Goal: Transaction & Acquisition: Purchase product/service

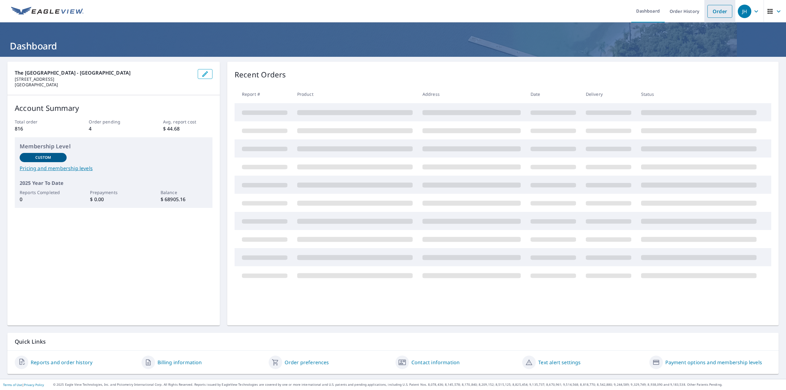
click at [710, 11] on link "Order" at bounding box center [719, 11] width 25 height 13
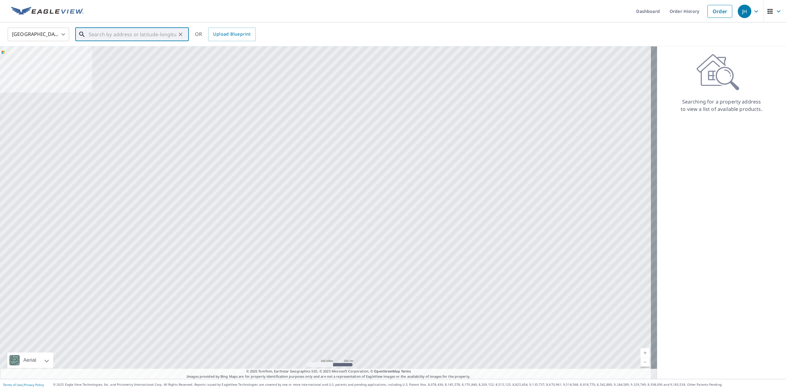
click at [90, 36] on input "text" at bounding box center [132, 34] width 87 height 17
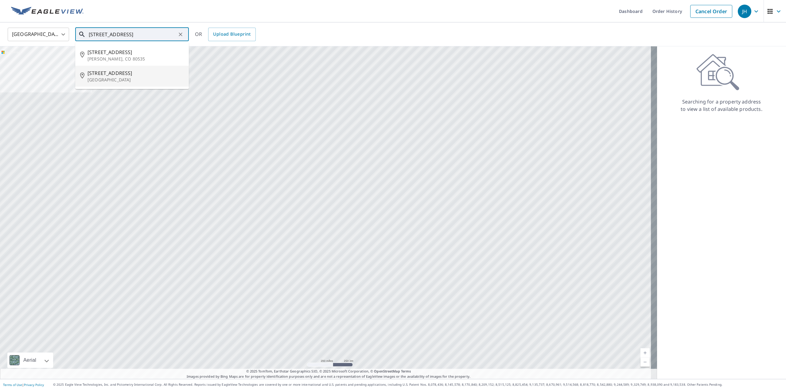
click at [104, 73] on span "[STREET_ADDRESS]" at bounding box center [135, 72] width 96 height 7
type input "[STREET_ADDRESS]"
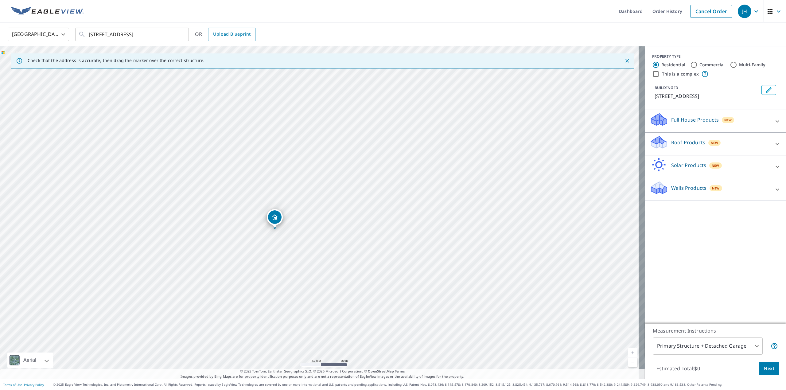
click at [274, 224] on div "[STREET_ADDRESS]" at bounding box center [275, 217] width 16 height 16
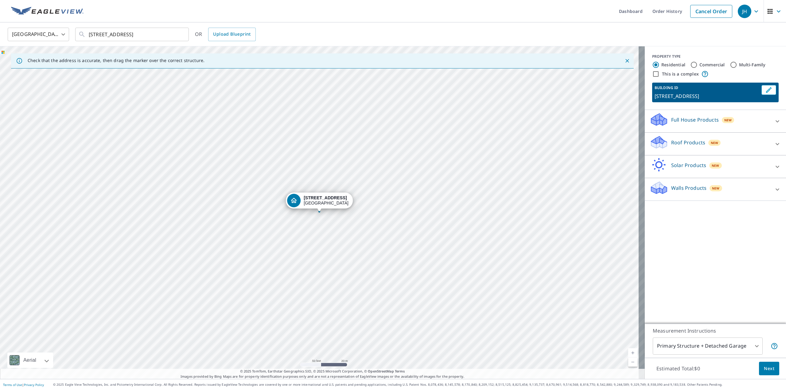
click at [649, 138] on icon at bounding box center [658, 142] width 18 height 14
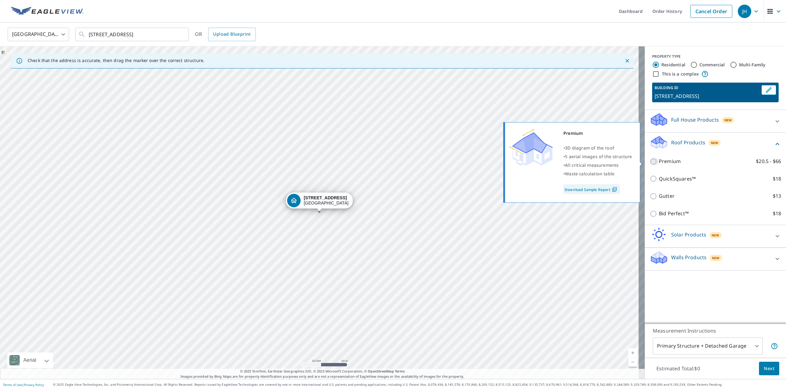
click at [649, 161] on input "Premium $20.5 - $66" at bounding box center [653, 161] width 9 height 7
checkbox input "true"
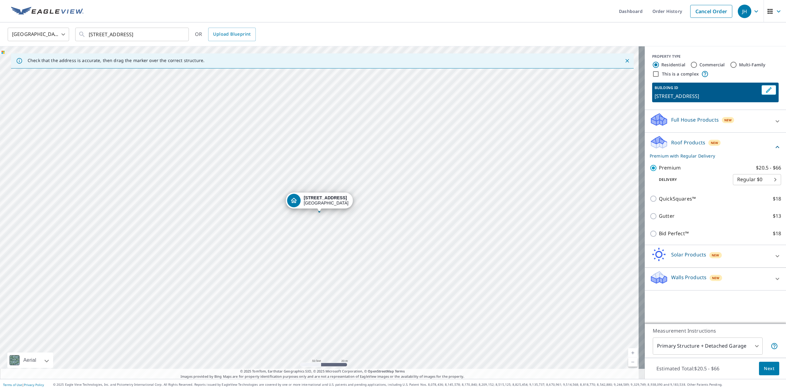
click at [764, 368] on span "Next" at bounding box center [769, 369] width 10 height 8
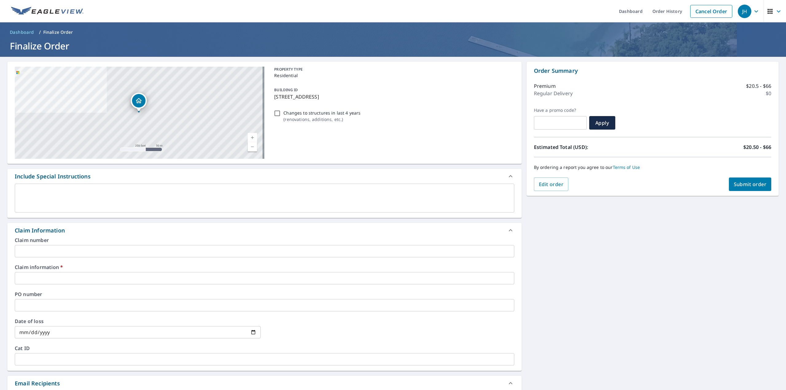
drag, startPoint x: 273, startPoint y: 94, endPoint x: 376, endPoint y: 99, distance: 103.8
click at [376, 99] on p "[STREET_ADDRESS]" at bounding box center [392, 96] width 237 height 7
checkbox input "true"
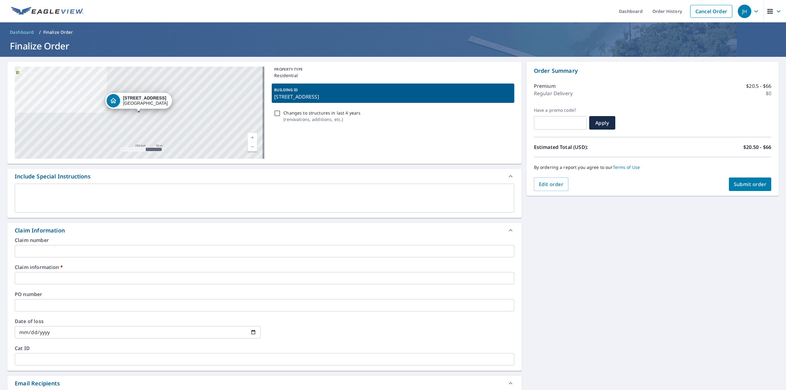
copy p "[STREET_ADDRESS]"
click at [91, 199] on textarea at bounding box center [264, 197] width 491 height 17
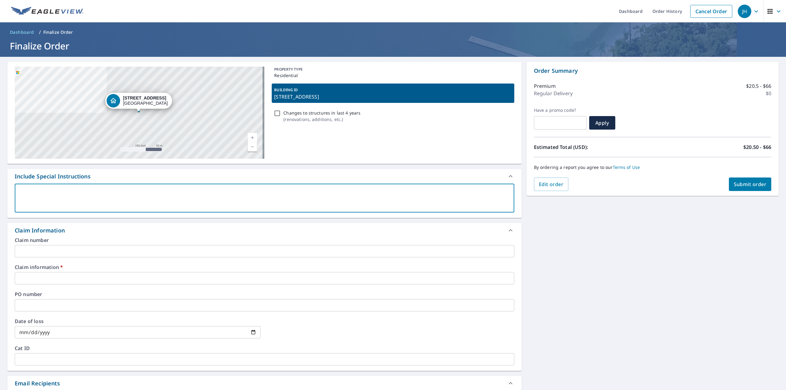
paste textarea "[STREET_ADDRESS]"
type textarea "[STREET_ADDRESS]"
type textarea "x"
checkbox input "true"
type textarea "[STREET_ADDRESS]"
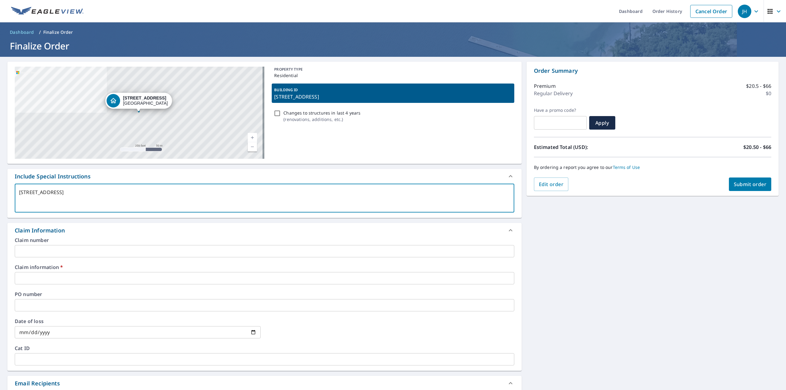
type textarea "x"
click at [73, 247] on input "text" at bounding box center [264, 251] width 499 height 12
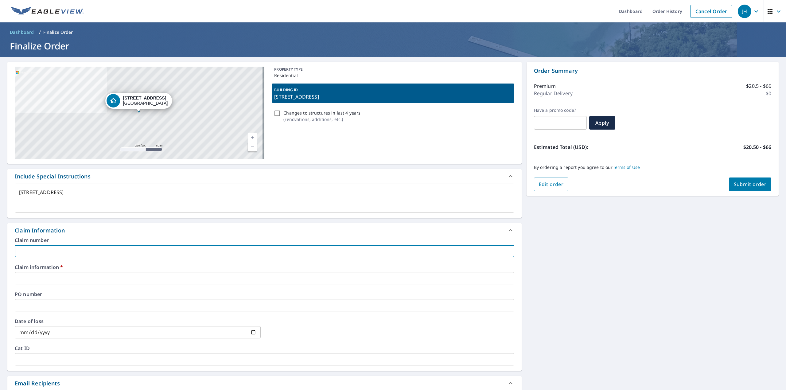
type input "[PERSON_NAME]"
type textarea "x"
checkbox input "true"
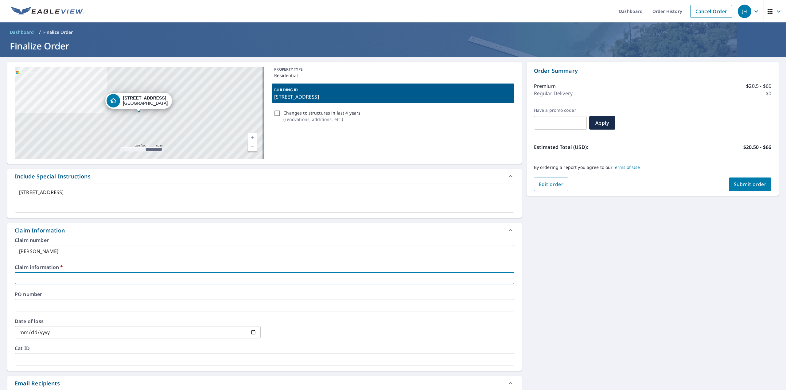
click at [74, 277] on input "text" at bounding box center [264, 278] width 499 height 12
type input "[PERSON_NAME] Roofing"
type textarea "x"
checkbox input "true"
click at [68, 307] on input "text" at bounding box center [264, 305] width 499 height 12
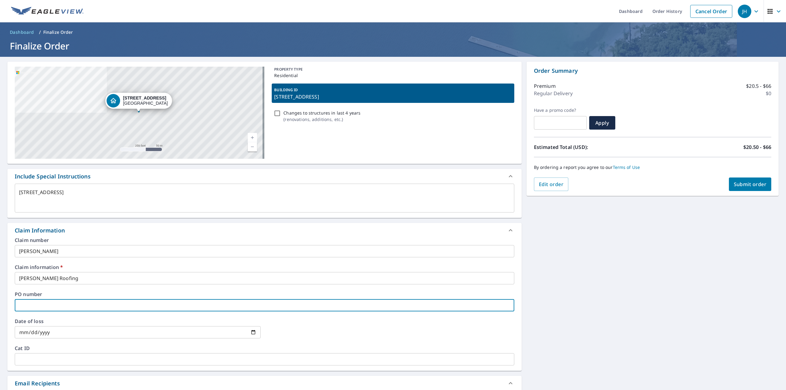
paste input "[STREET_ADDRESS]"
type textarea "x"
type input "[STREET_ADDRESS]"
checkbox input "true"
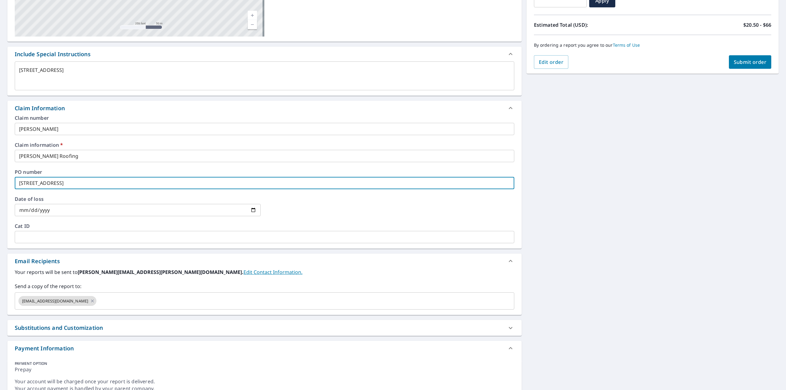
scroll to position [123, 0]
click at [91, 300] on icon at bounding box center [92, 300] width 3 height 3
type textarea "x"
checkbox input "true"
type input "[STREET_ADDRESS]"
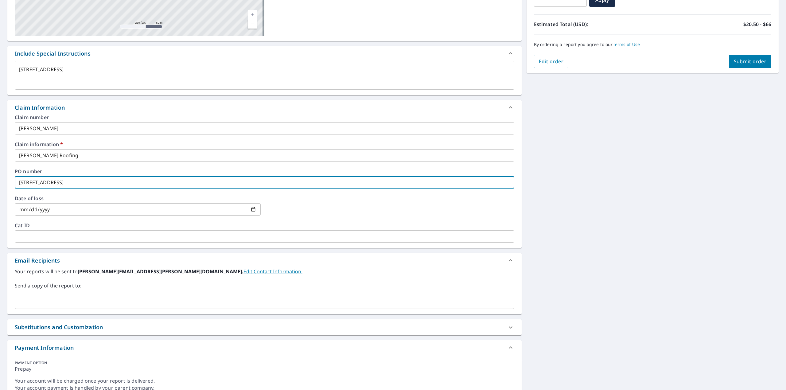
click at [79, 300] on input "text" at bounding box center [259, 300] width 485 height 12
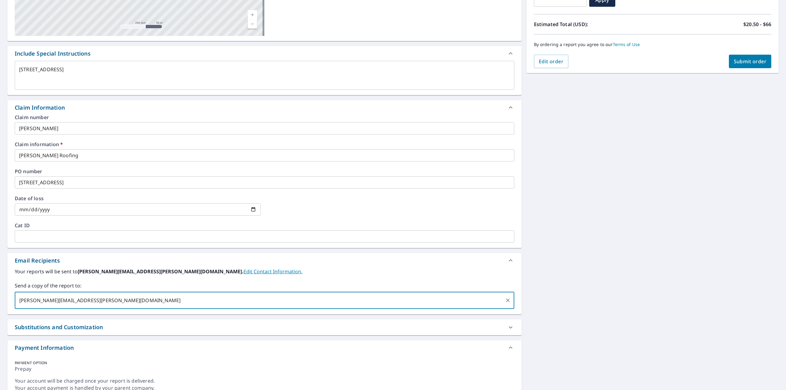
type input "[PERSON_NAME][EMAIL_ADDRESS][PERSON_NAME][DOMAIN_NAME]"
type textarea "x"
checkbox input "true"
click at [742, 60] on span "Submit order" at bounding box center [750, 61] width 33 height 7
type textarea "x"
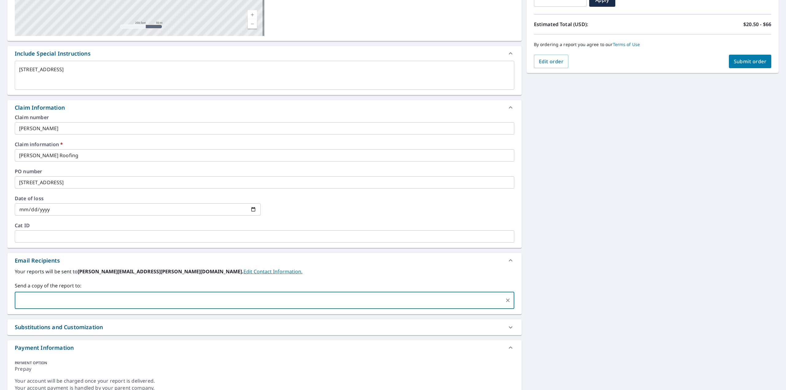
checkbox input "true"
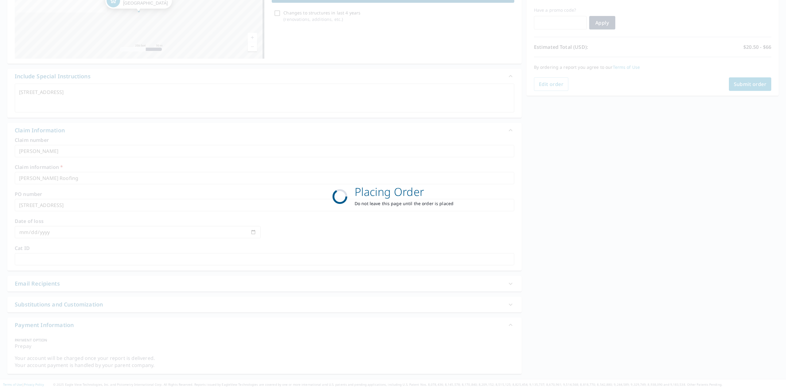
scroll to position [101, 0]
